Goal: Information Seeking & Learning: Learn about a topic

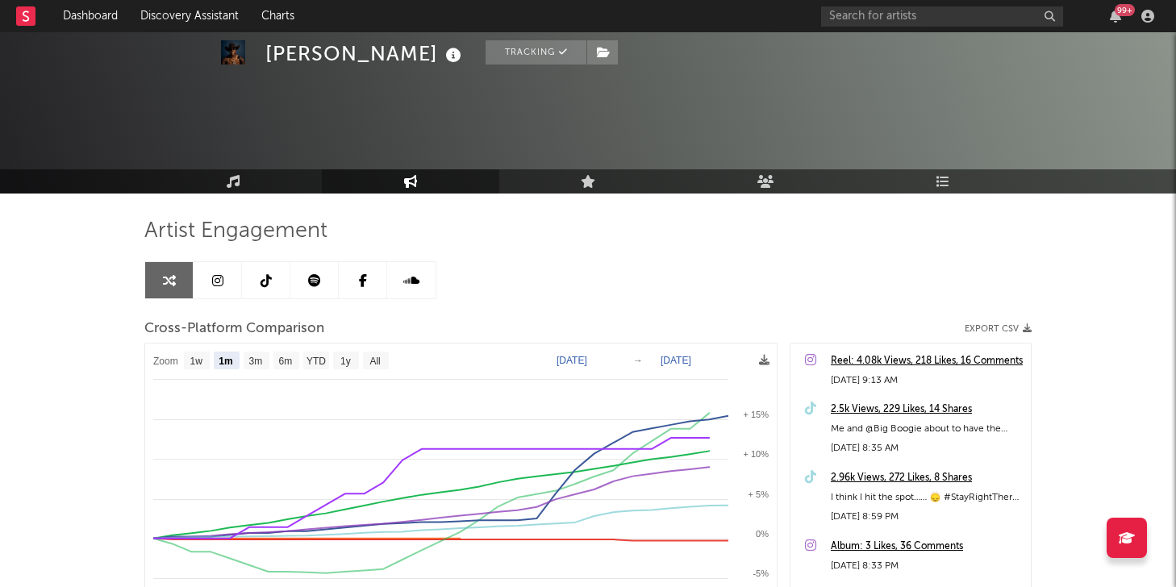
select select "1m"
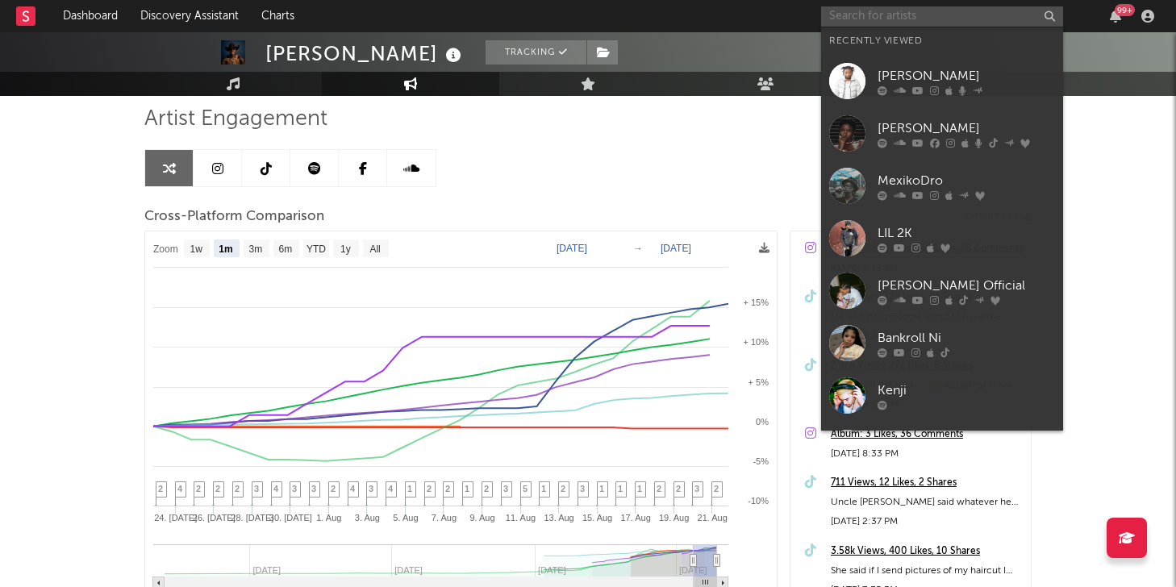
click at [955, 8] on input "text" at bounding box center [942, 16] width 242 height 20
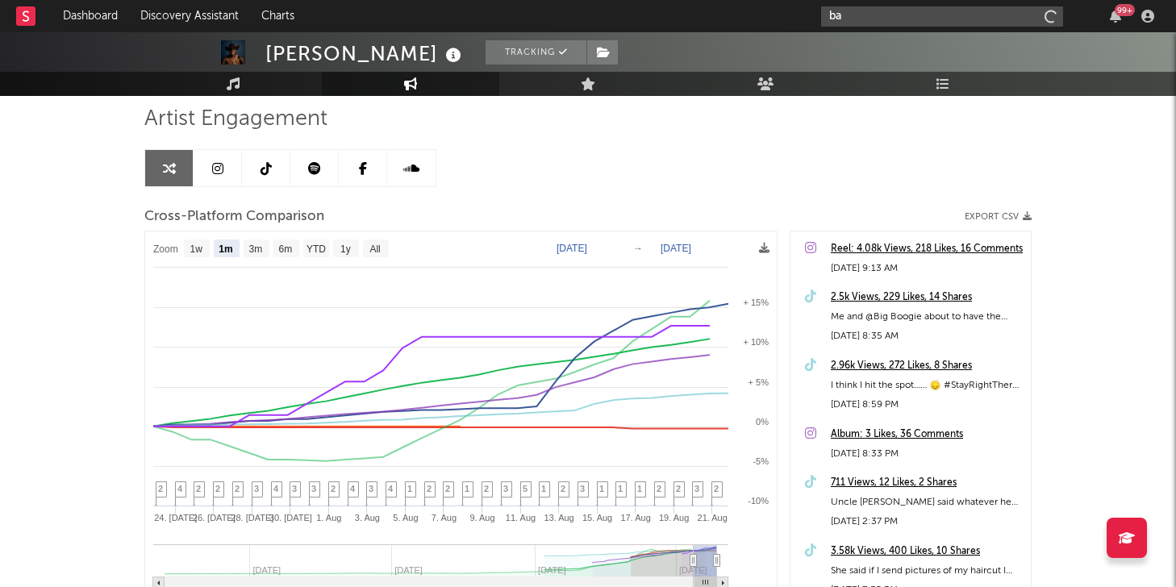
type input "b"
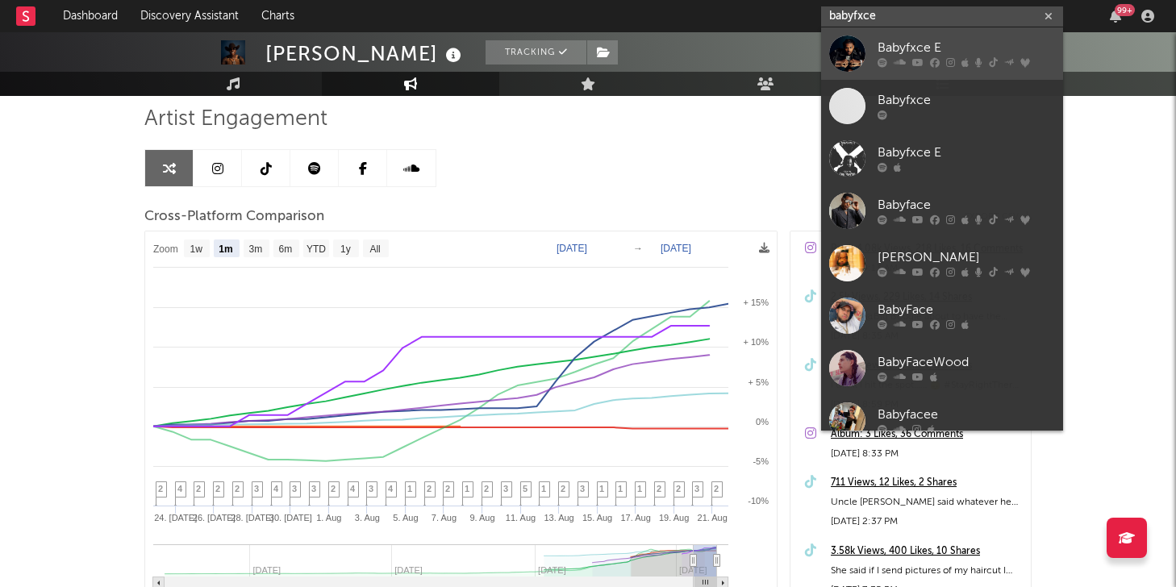
type input "babyfxce"
click at [934, 43] on div "Babyfxce E" at bounding box center [967, 48] width 178 height 19
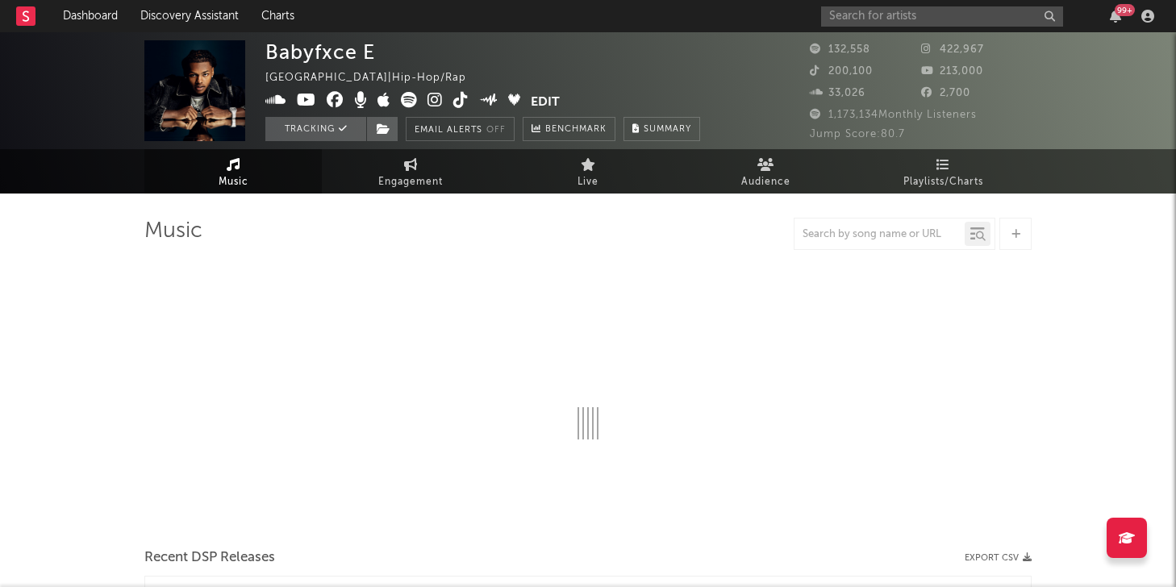
select select "6m"
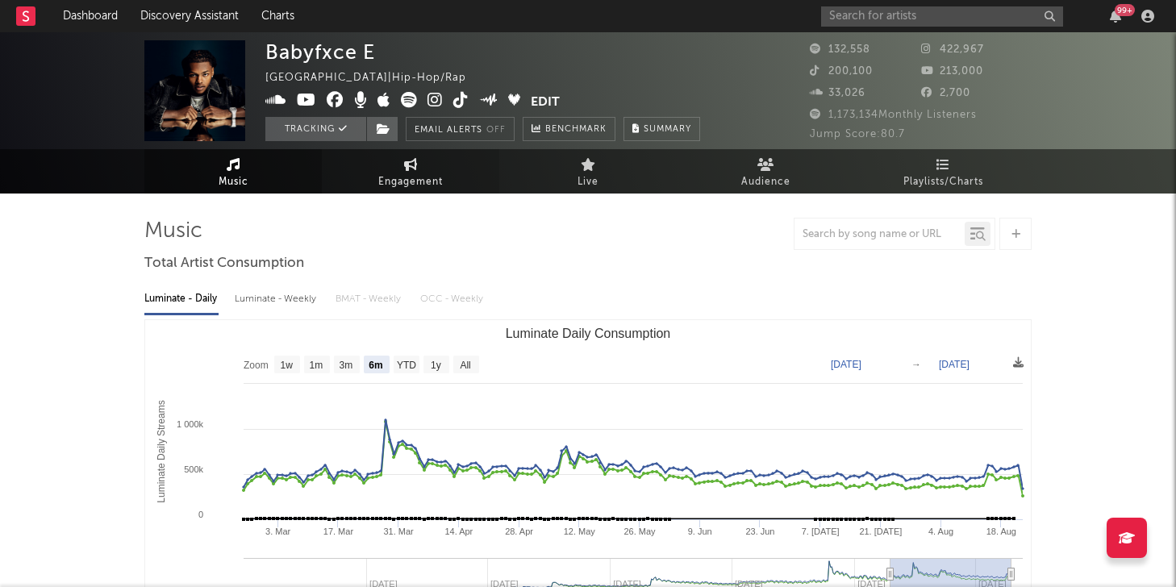
click at [376, 170] on link "Engagement" at bounding box center [411, 171] width 178 height 44
select select "1w"
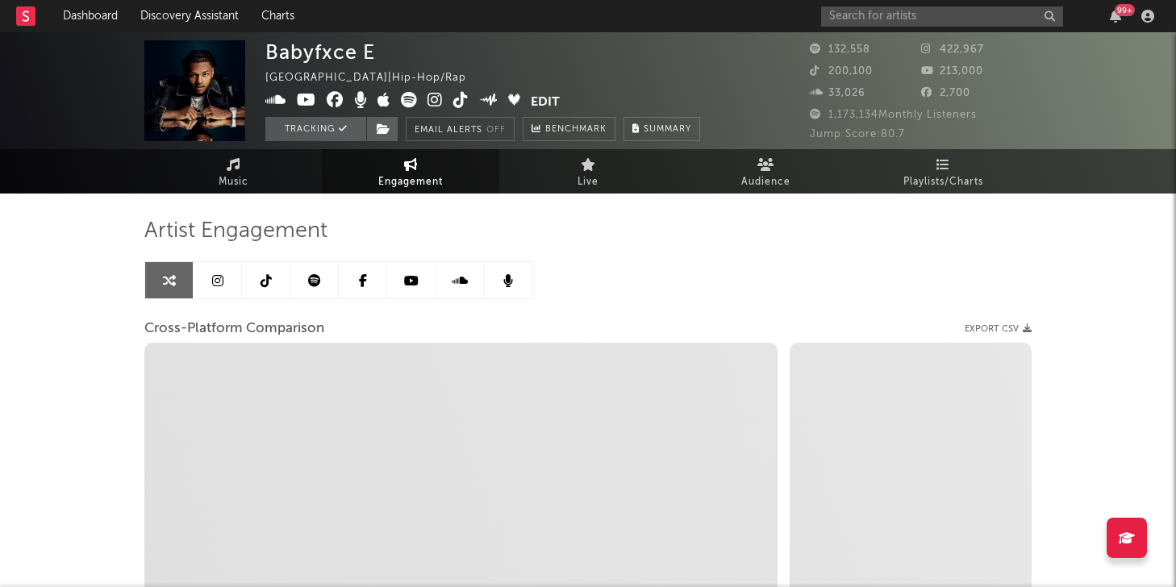
scroll to position [21, 0]
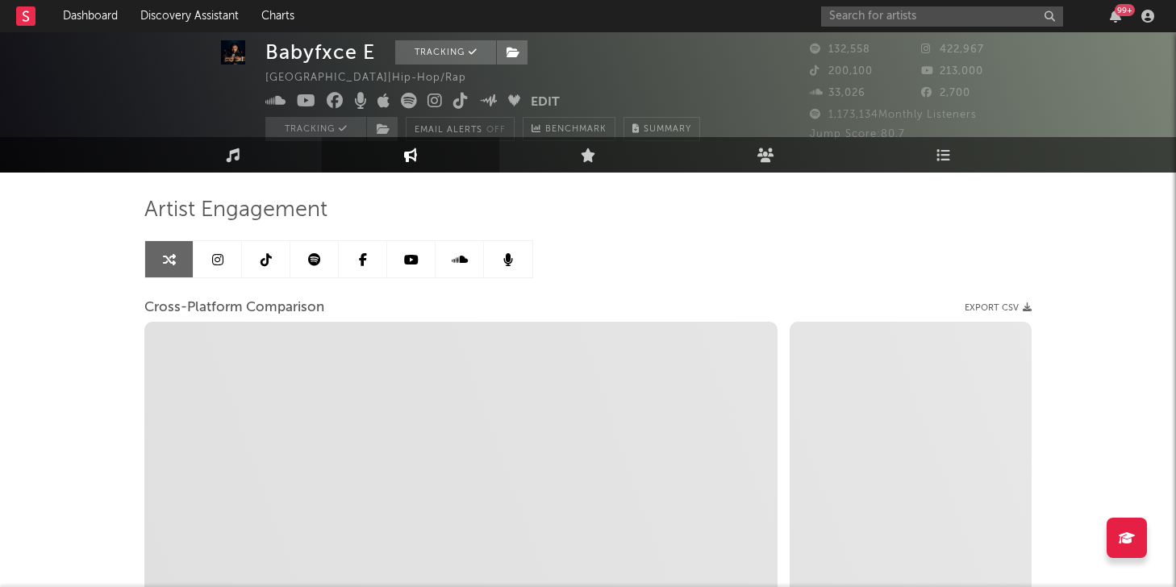
select select "1m"
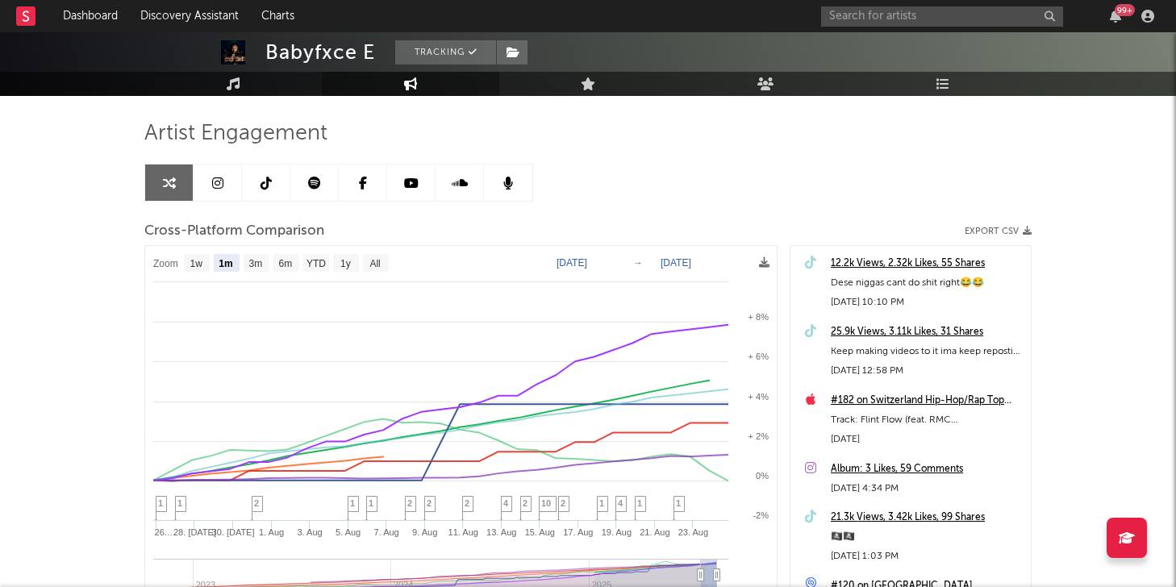
scroll to position [95, 0]
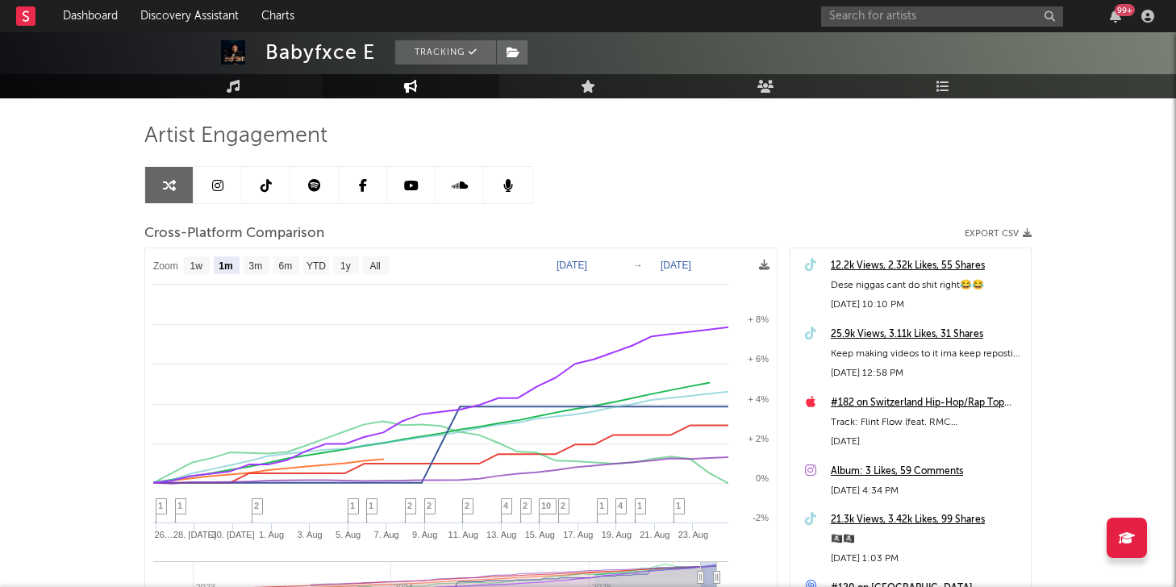
click at [558, 274] on rect at bounding box center [461, 460] width 632 height 422
click at [563, 269] on text "[DATE]" at bounding box center [572, 265] width 31 height 11
type input "[DATE]"
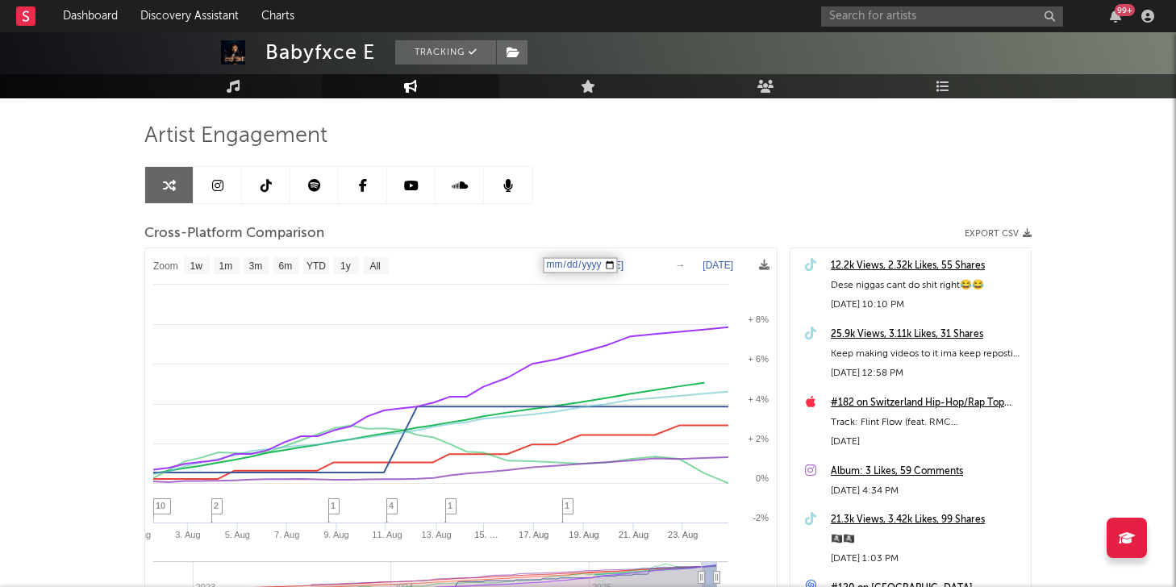
select select "1w"
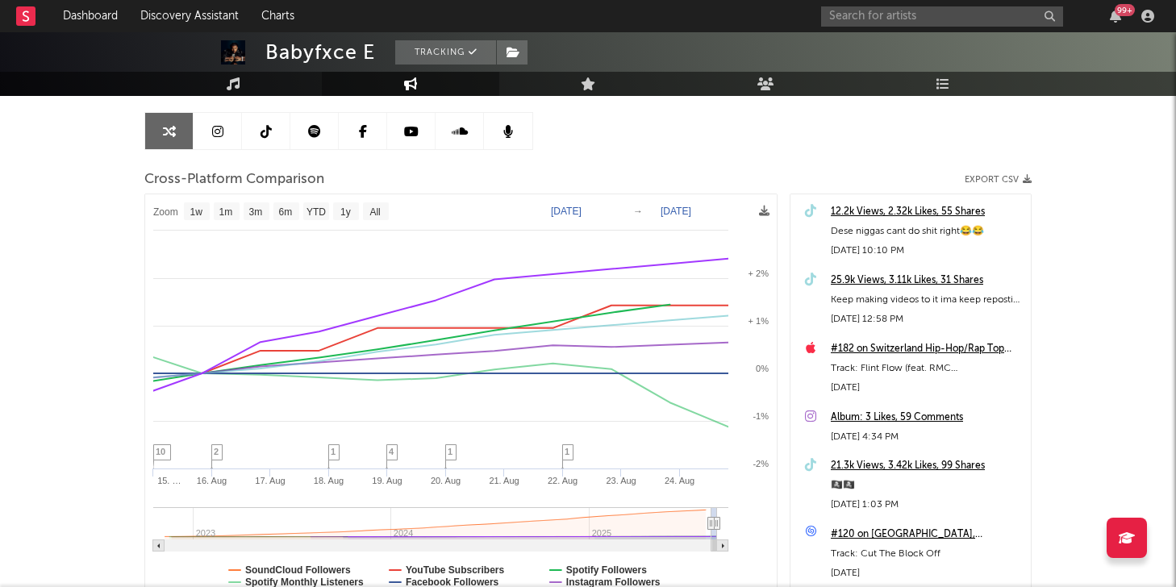
scroll to position [148, 0]
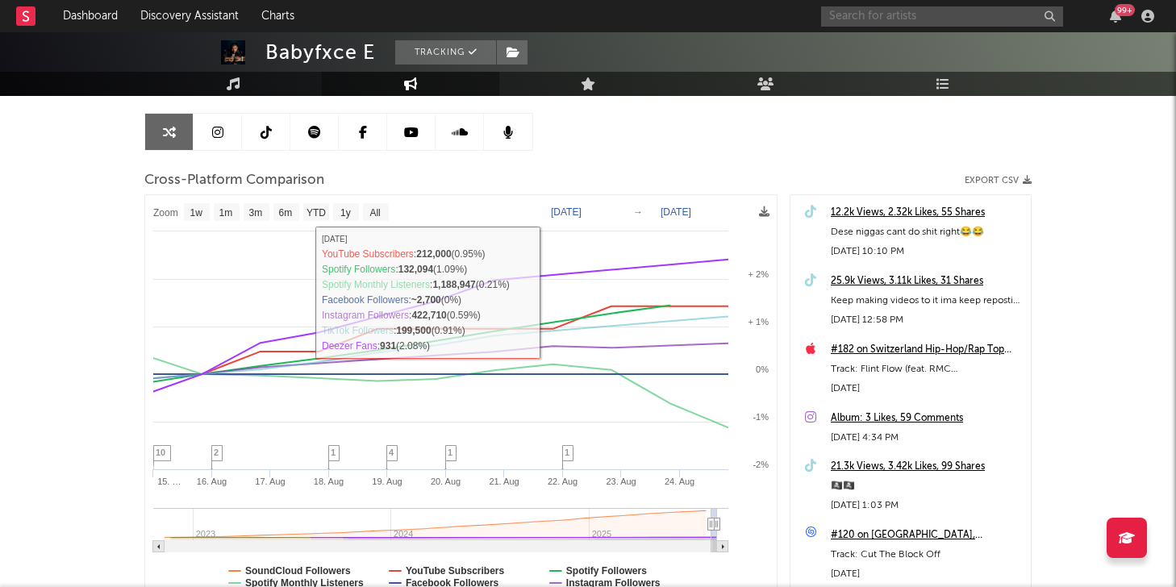
click at [867, 23] on input "text" at bounding box center [942, 16] width 242 height 20
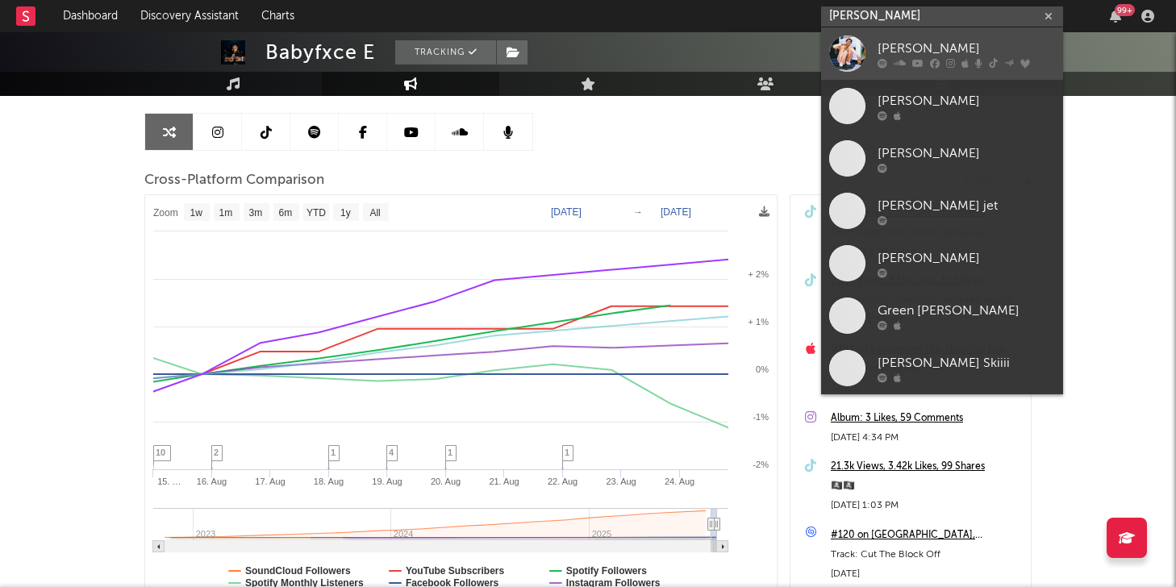
type input "[PERSON_NAME]"
click at [923, 48] on div "[PERSON_NAME]" at bounding box center [967, 48] width 178 height 19
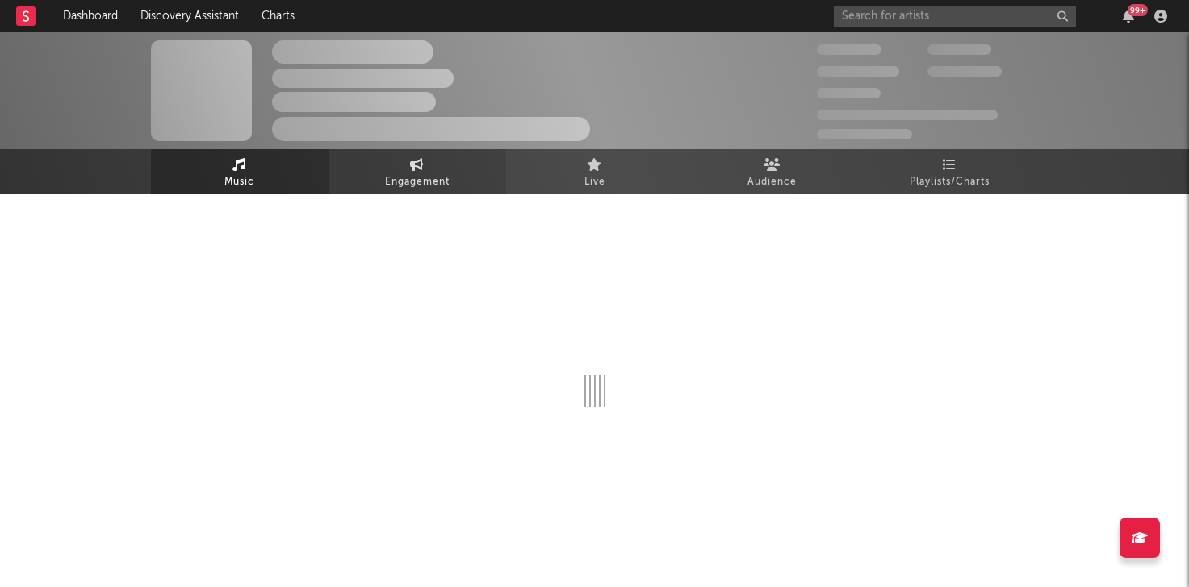
click at [420, 186] on span "Engagement" at bounding box center [417, 182] width 65 height 19
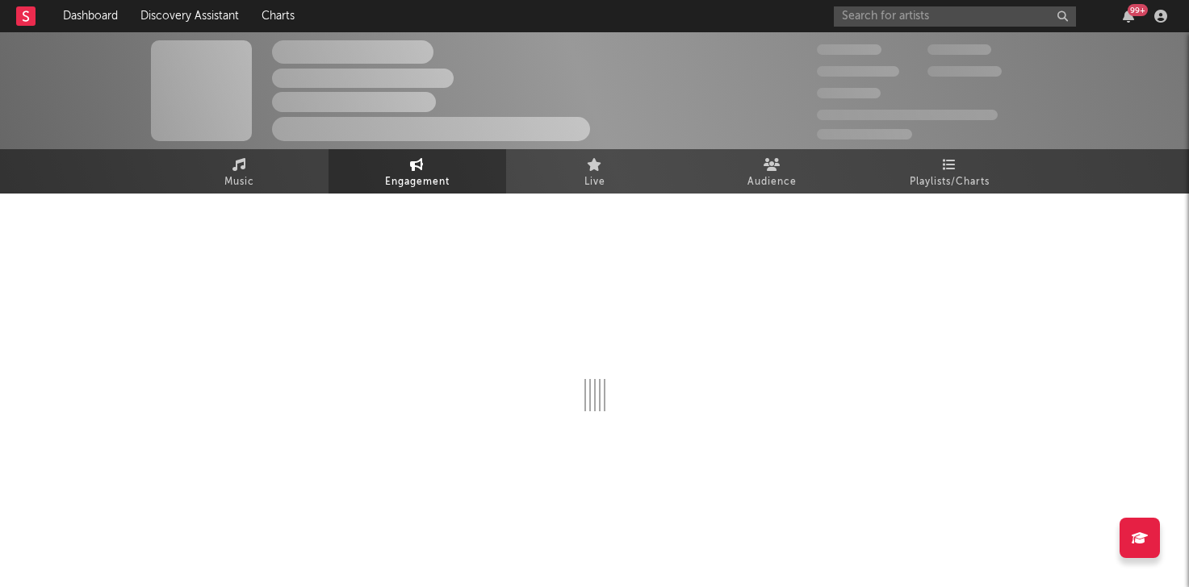
select select "1w"
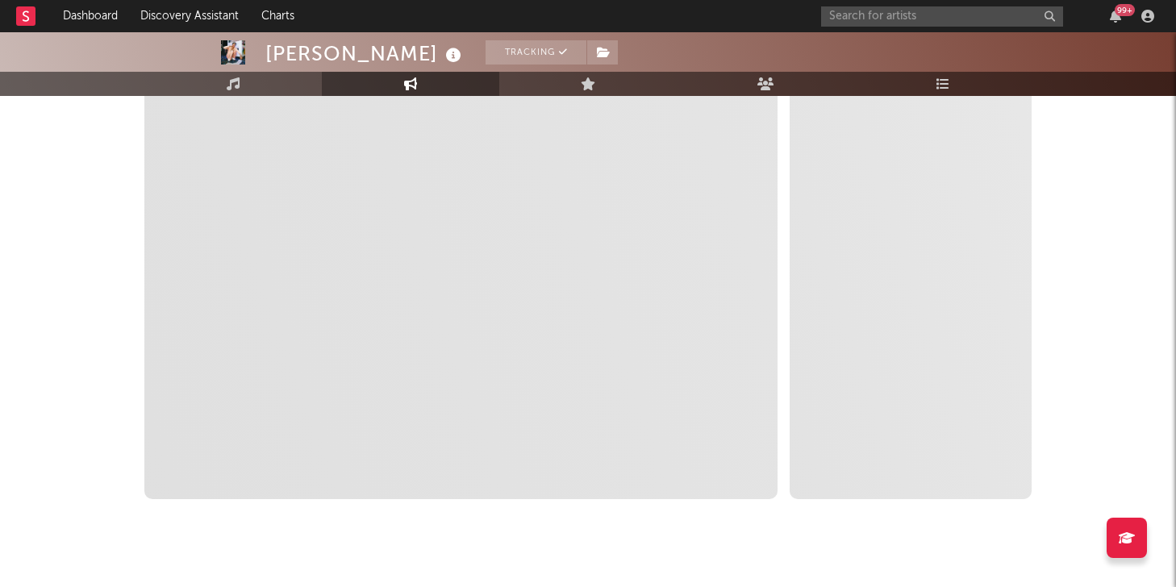
scroll to position [264, 0]
select select "1m"
